Goal: Check status: Check status

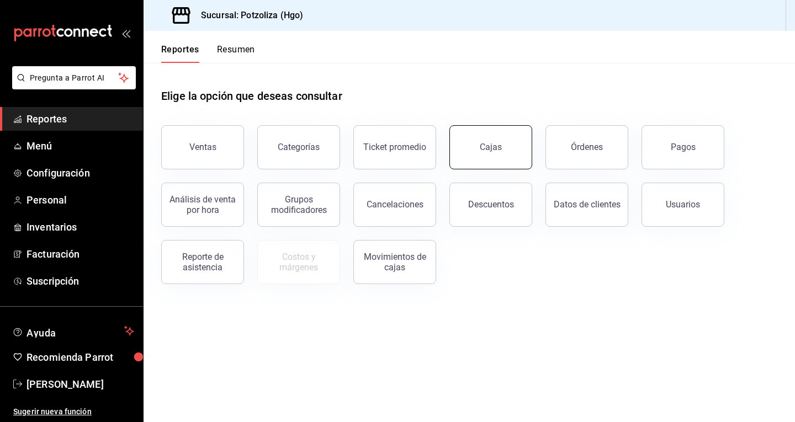
click at [487, 153] on button "Cajas" at bounding box center [490, 147] width 83 height 44
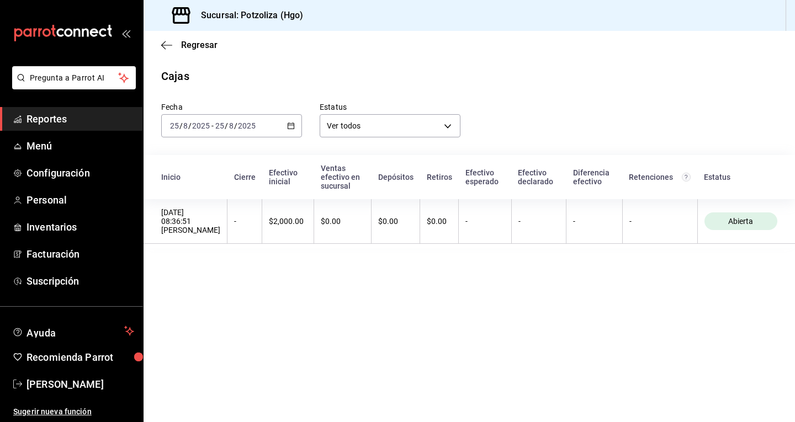
click at [292, 130] on div "[DATE] [DATE] - [DATE] [DATE]" at bounding box center [231, 125] width 141 height 23
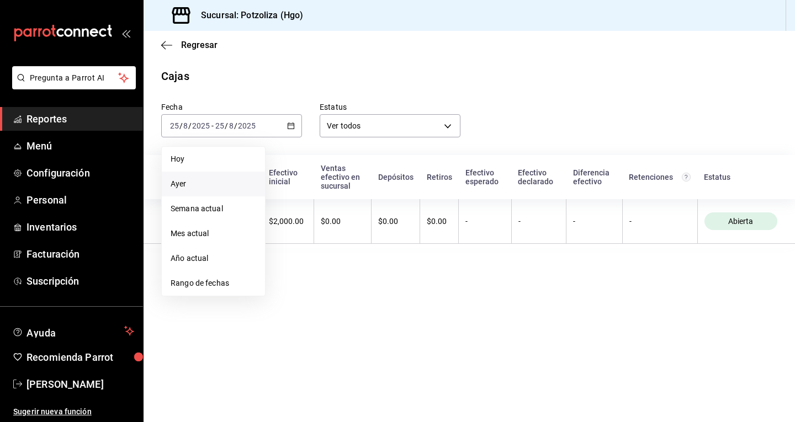
click at [221, 180] on span "Ayer" at bounding box center [214, 184] width 86 height 12
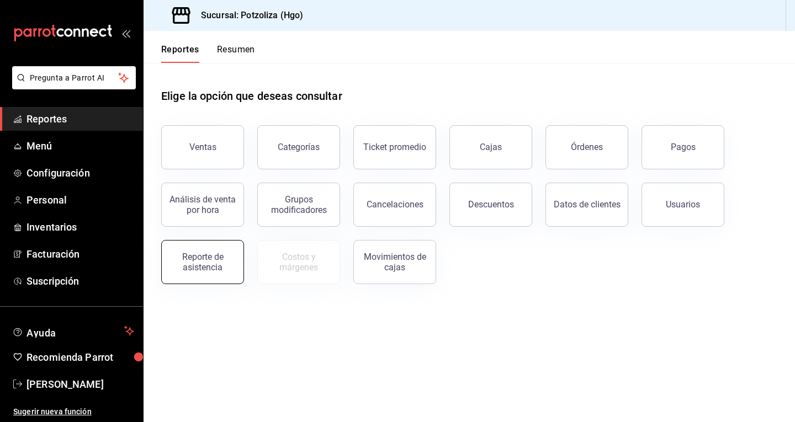
click at [189, 262] on div "Reporte de asistencia" at bounding box center [202, 262] width 68 height 21
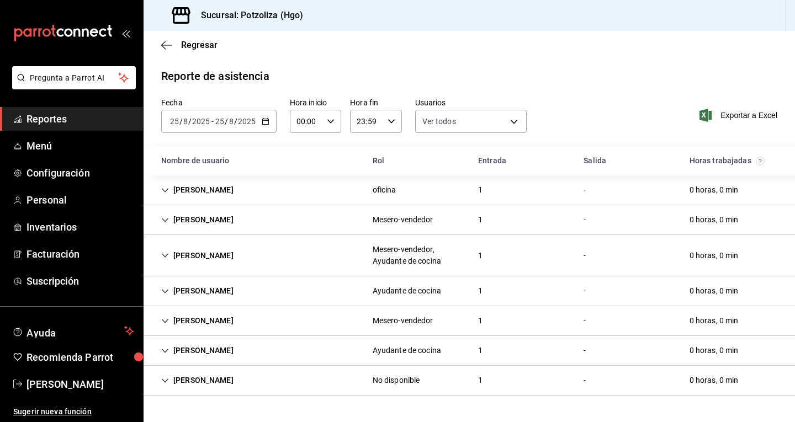
click at [162, 220] on icon "Cell" at bounding box center [165, 220] width 8 height 8
